Goal: Task Accomplishment & Management: Use online tool/utility

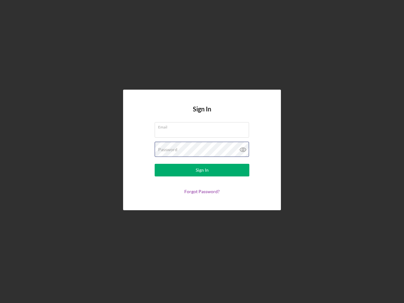
click at [202, 151] on div "Password" at bounding box center [202, 150] width 95 height 16
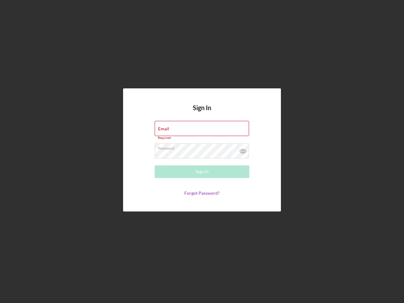
click at [243, 150] on icon at bounding box center [243, 151] width 16 height 16
